Goal: Complete application form

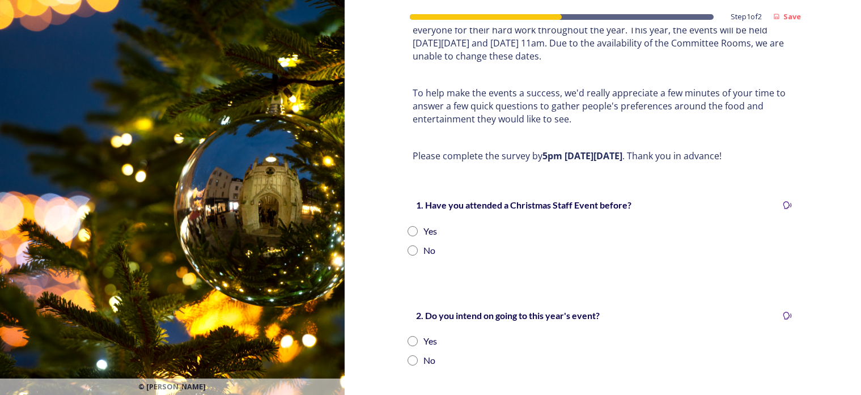
scroll to position [170, 0]
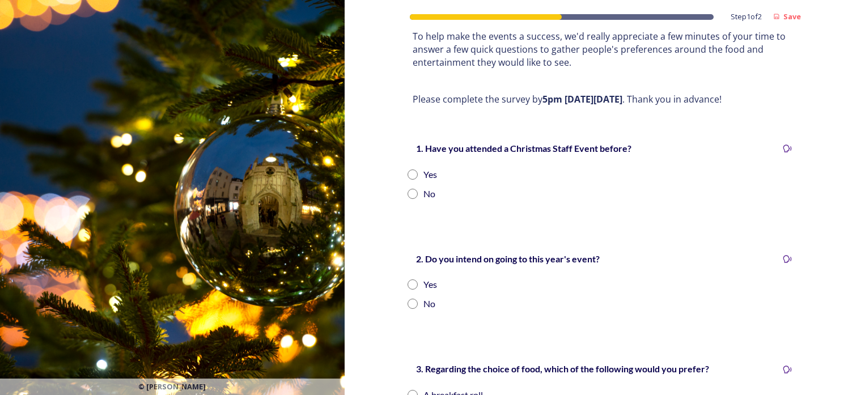
click at [407, 168] on div "Yes" at bounding box center [602, 175] width 390 height 14
radio input "true"
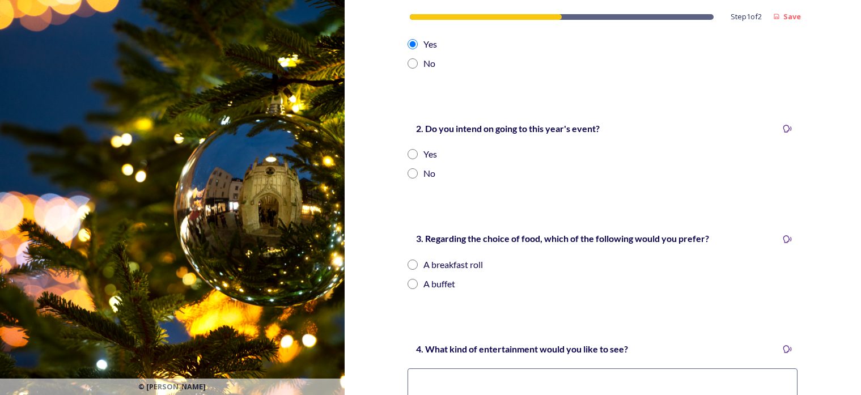
scroll to position [283, 0]
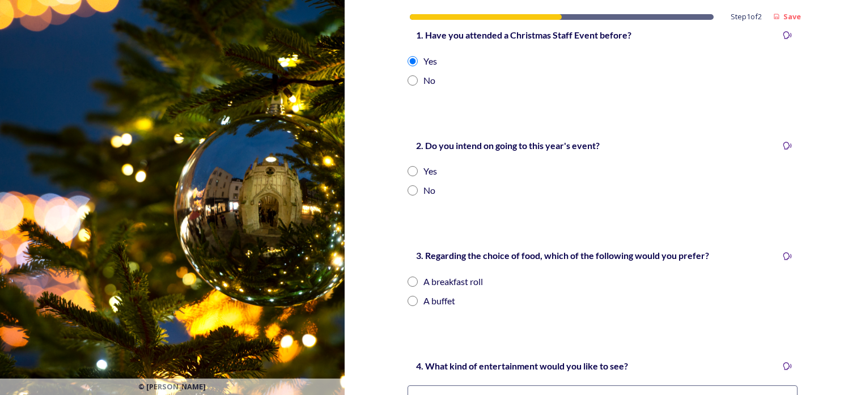
click at [408, 166] on input "radio" at bounding box center [412, 171] width 10 height 10
radio input "true"
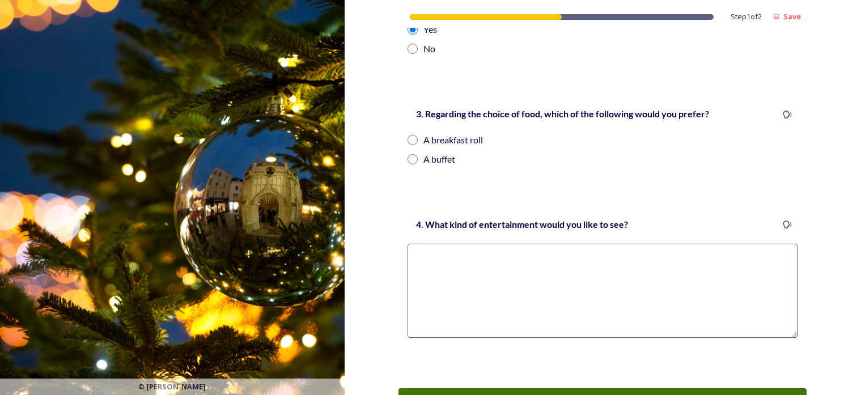
scroll to position [453, 0]
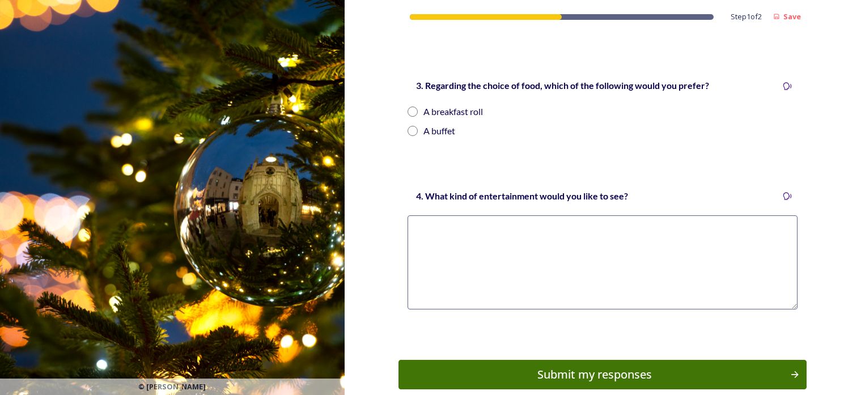
click at [423, 105] on div "A breakfast roll" at bounding box center [452, 112] width 59 height 14
radio input "true"
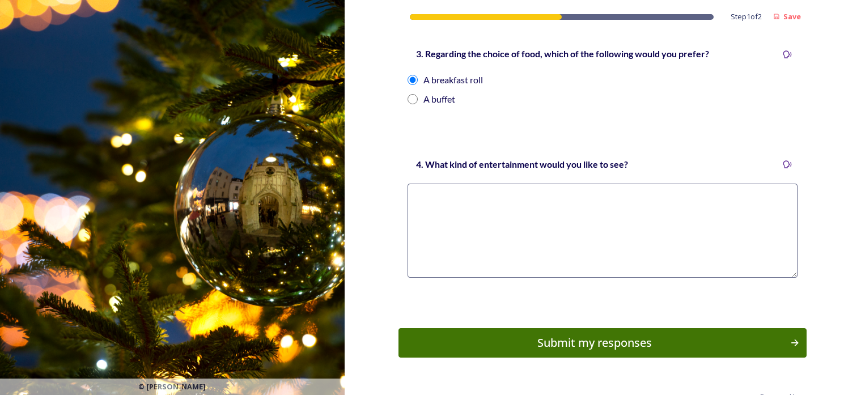
scroll to position [500, 0]
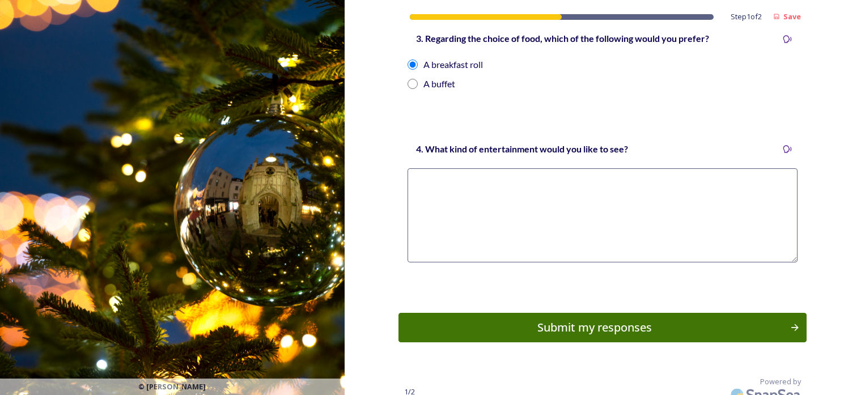
click at [428, 168] on textarea at bounding box center [602, 215] width 390 height 94
type textarea "i like what has been done in the past"
click at [615, 320] on div "Submit my responses" at bounding box center [594, 327] width 383 height 17
